Goal: Find specific page/section: Find specific page/section

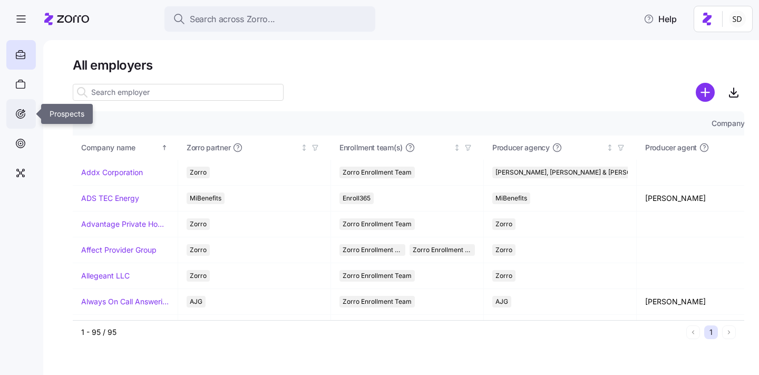
click at [26, 116] on div at bounding box center [21, 114] width 30 height 30
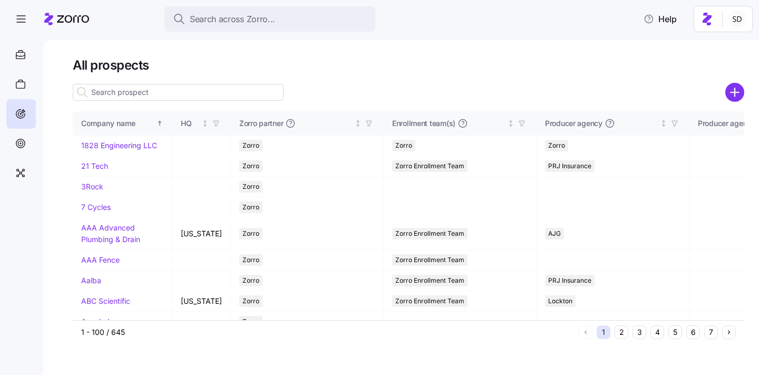
click at [162, 91] on input at bounding box center [178, 92] width 211 height 17
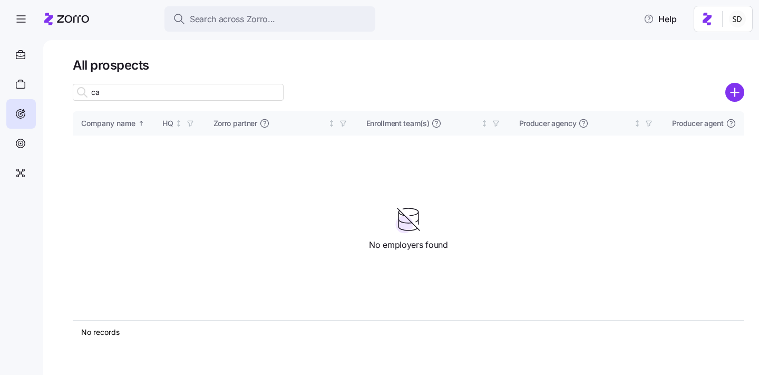
type input "c"
